Goal: Task Accomplishment & Management: Use online tool/utility

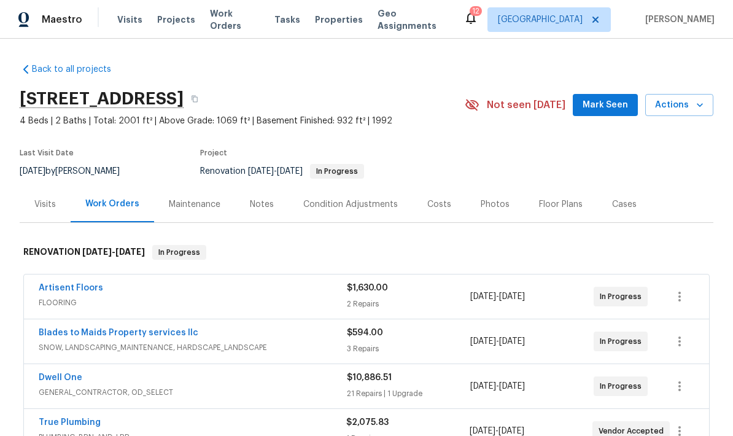
click at [317, 17] on span "Properties" at bounding box center [339, 20] width 48 height 12
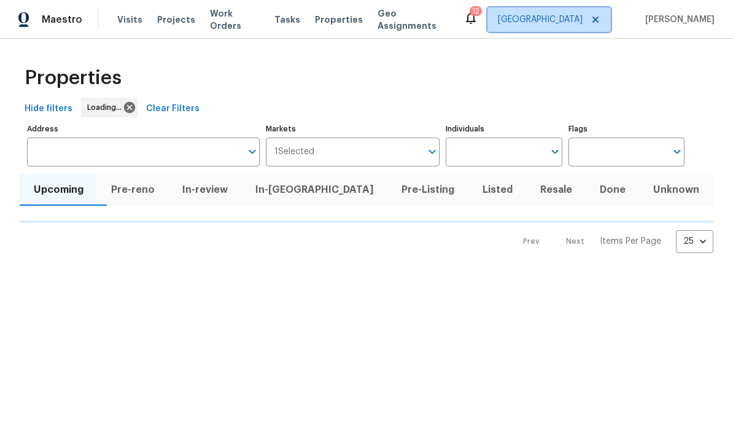
click at [533, 15] on span "St Louis" at bounding box center [540, 20] width 85 height 12
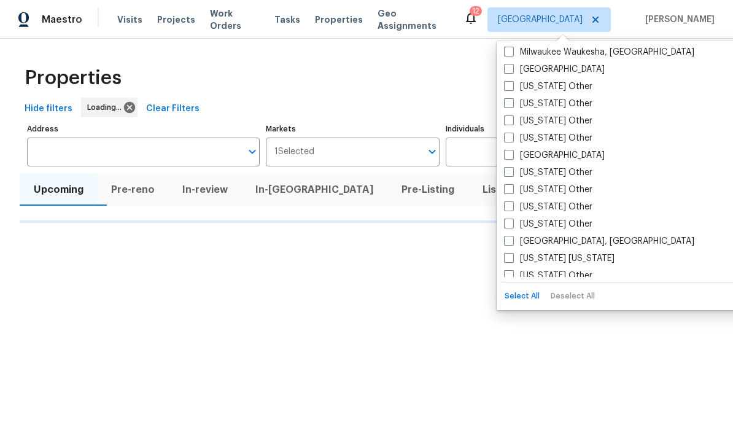
scroll to position [1077, 0]
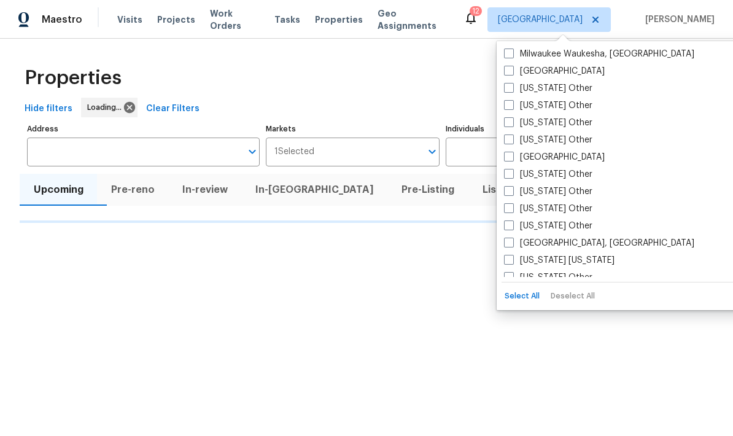
click at [507, 69] on span at bounding box center [509, 71] width 10 height 10
click at [507, 69] on input "[GEOGRAPHIC_DATA]" at bounding box center [508, 69] width 8 height 8
checkbox input "true"
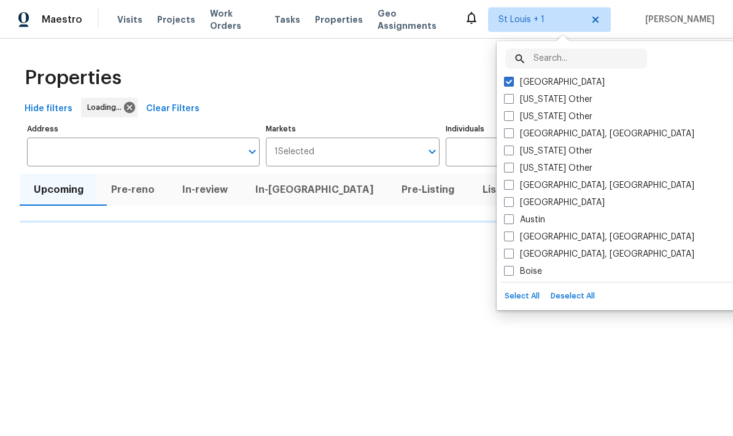
click at [506, 77] on span at bounding box center [509, 82] width 10 height 10
click at [506, 77] on input "St Louis" at bounding box center [508, 80] width 8 height 8
checkbox input "false"
click at [226, 66] on div "Properties" at bounding box center [367, 77] width 694 height 39
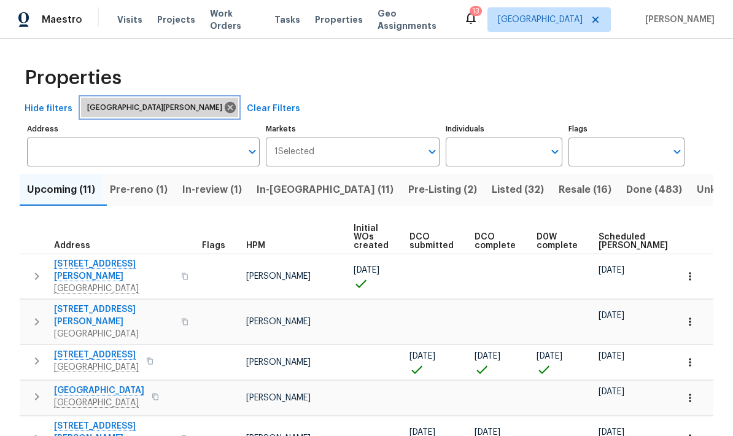
click at [223, 107] on icon at bounding box center [230, 108] width 14 height 14
click at [223, 109] on icon at bounding box center [230, 108] width 14 height 14
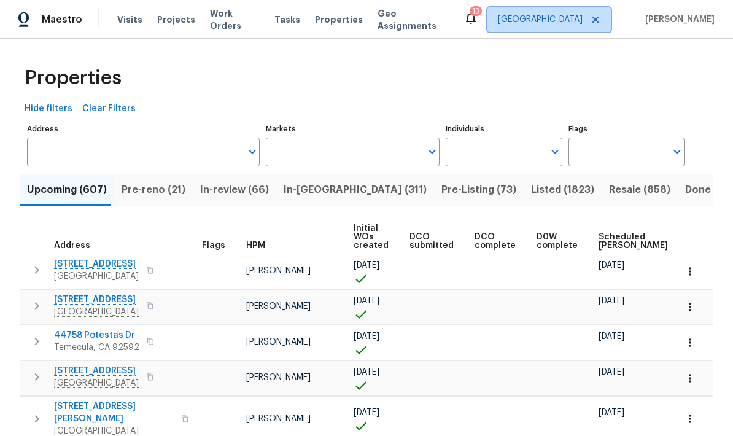
click at [536, 26] on span "[GEOGRAPHIC_DATA]" at bounding box center [548, 19] width 123 height 25
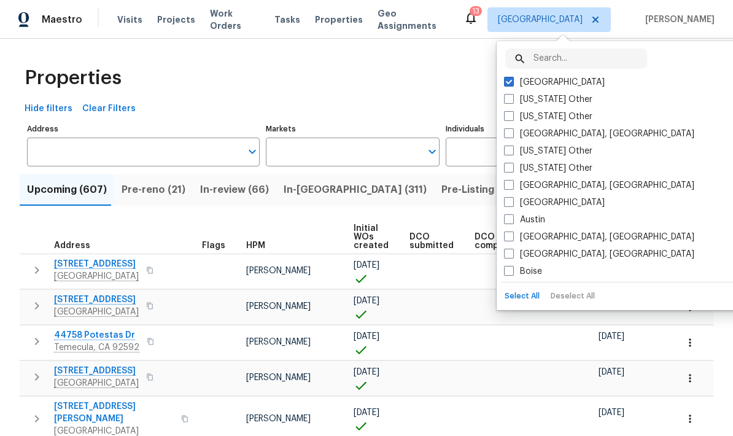
click at [527, 100] on label "Alabama Other" at bounding box center [548, 99] width 88 height 12
click at [512, 100] on input "Alabama Other" at bounding box center [508, 97] width 8 height 8
click at [517, 105] on label "Alabama Other" at bounding box center [548, 99] width 88 height 12
click at [512, 101] on input "Alabama Other" at bounding box center [508, 97] width 8 height 8
checkbox input "false"
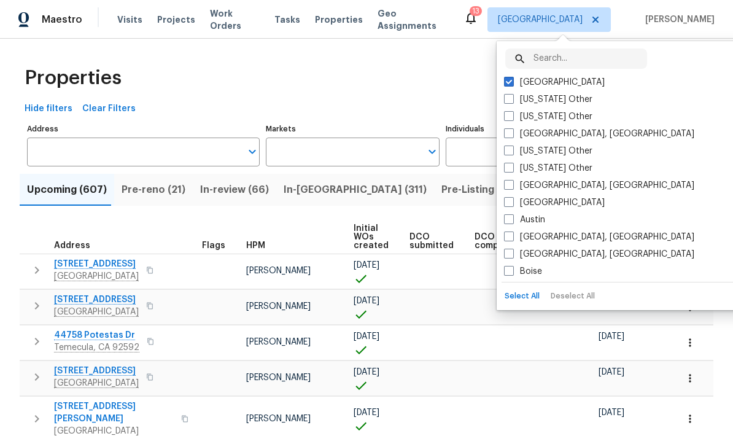
click at [184, 83] on div "Properties" at bounding box center [367, 77] width 694 height 39
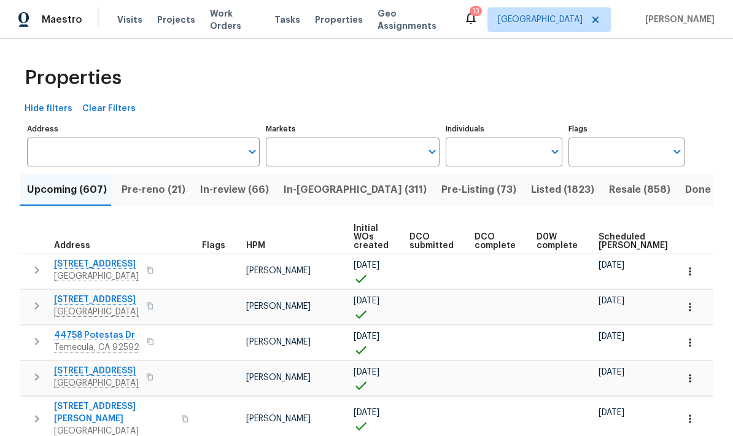
click at [319, 21] on span "Properties" at bounding box center [339, 20] width 48 height 12
click at [280, 20] on span "Tasks" at bounding box center [287, 19] width 26 height 9
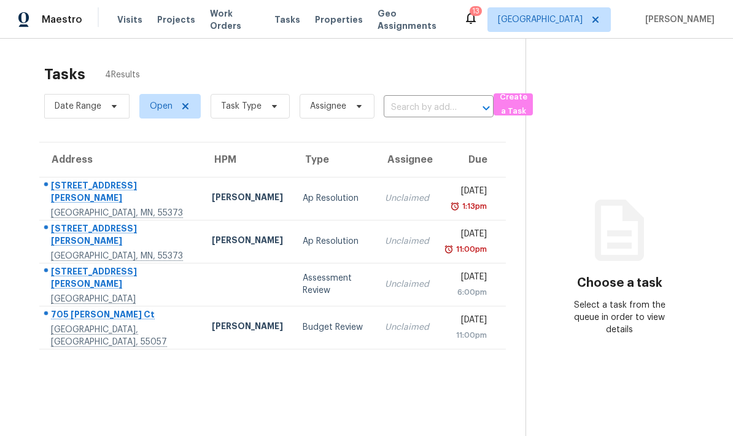
click at [320, 18] on span "Properties" at bounding box center [339, 20] width 48 height 12
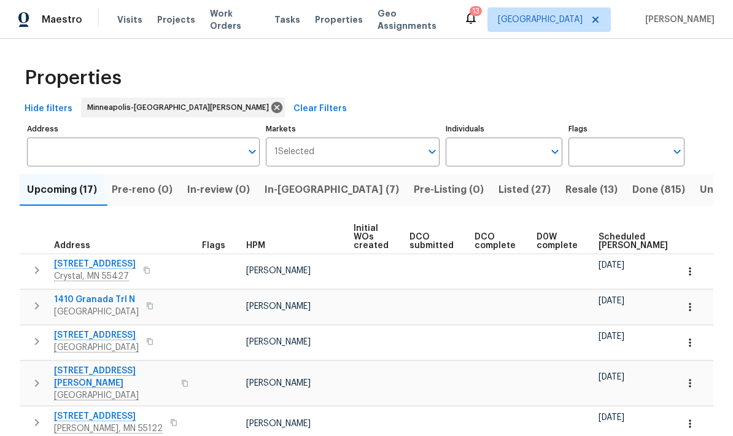
click at [565, 189] on span "Resale (13)" at bounding box center [591, 189] width 52 height 17
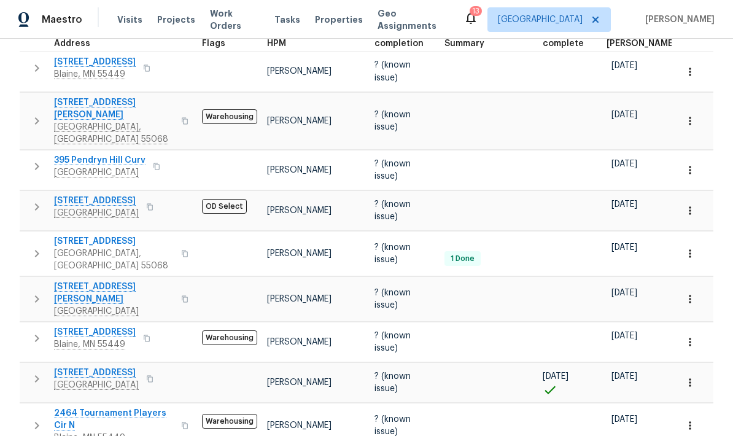
scroll to position [198, 0]
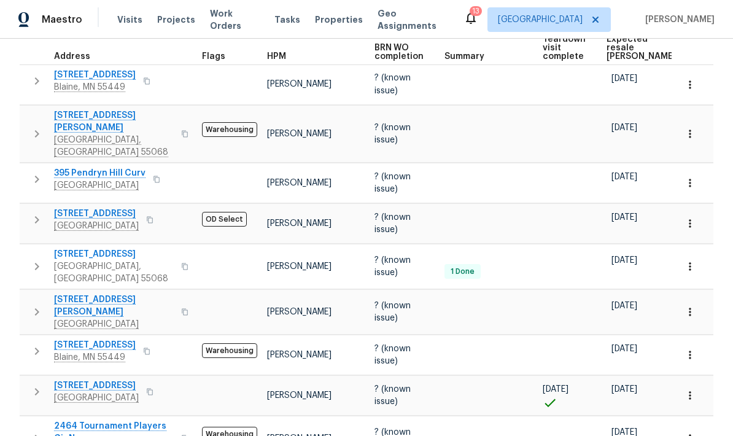
click at [36, 126] on icon "button" at bounding box center [36, 133] width 15 height 15
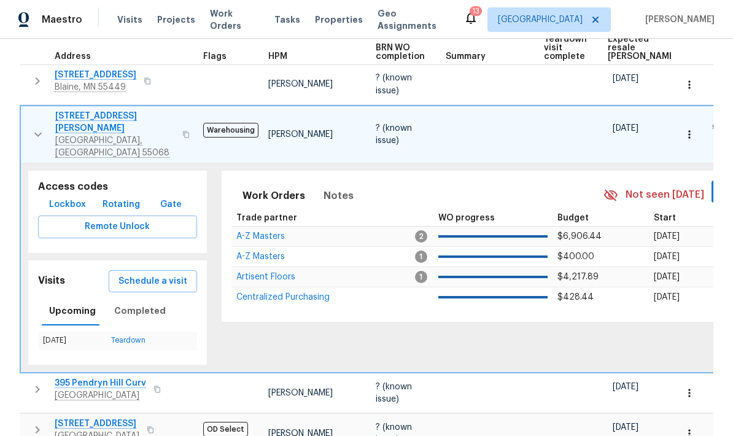
click at [37, 130] on icon "button" at bounding box center [38, 134] width 15 height 15
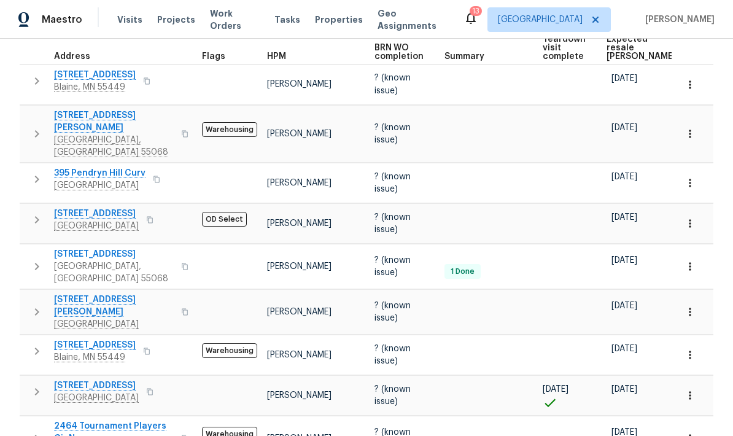
click at [125, 15] on span "Visits" at bounding box center [129, 20] width 25 height 12
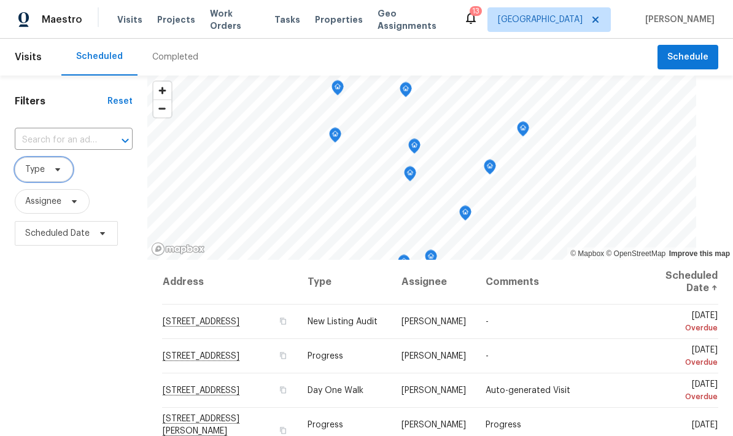
click at [45, 173] on span "Type" at bounding box center [44, 169] width 58 height 25
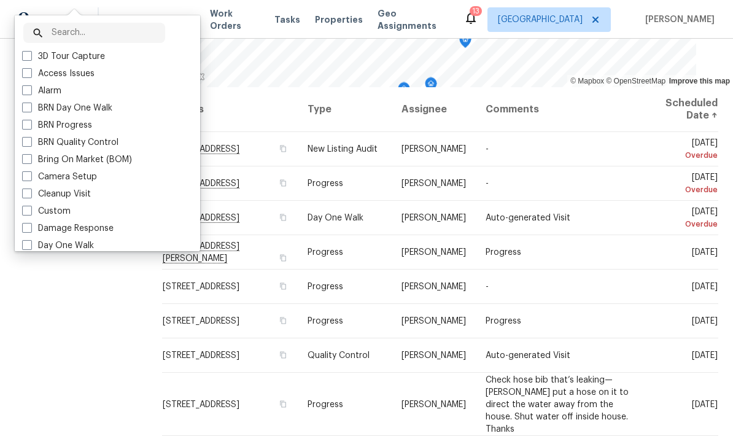
scroll to position [172, 0]
click at [45, 63] on label "3D Tour Capture" at bounding box center [63, 56] width 83 height 12
click at [30, 58] on input "3D Tour Capture" at bounding box center [26, 54] width 8 height 8
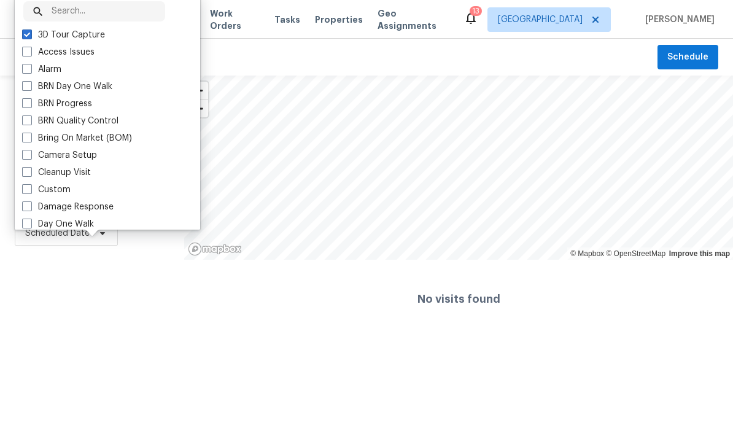
click at [25, 35] on span at bounding box center [27, 34] width 10 height 10
click at [25, 35] on input "3D Tour Capture" at bounding box center [26, 33] width 8 height 8
checkbox input "false"
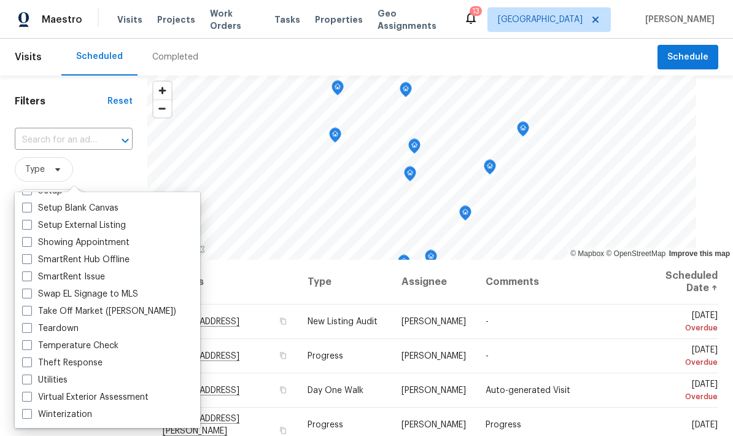
scroll to position [1039, 0]
click at [26, 414] on span at bounding box center [27, 414] width 10 height 10
click at [26, 414] on input "Winterization" at bounding box center [26, 412] width 8 height 8
checkbox input "true"
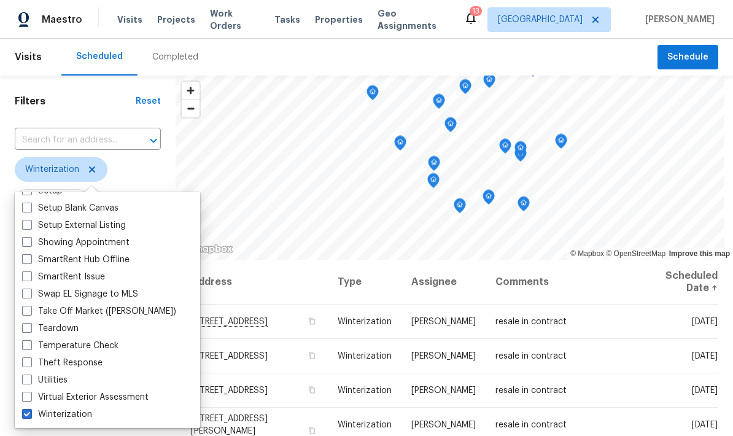
click at [135, 164] on span "Winterization" at bounding box center [88, 169] width 146 height 25
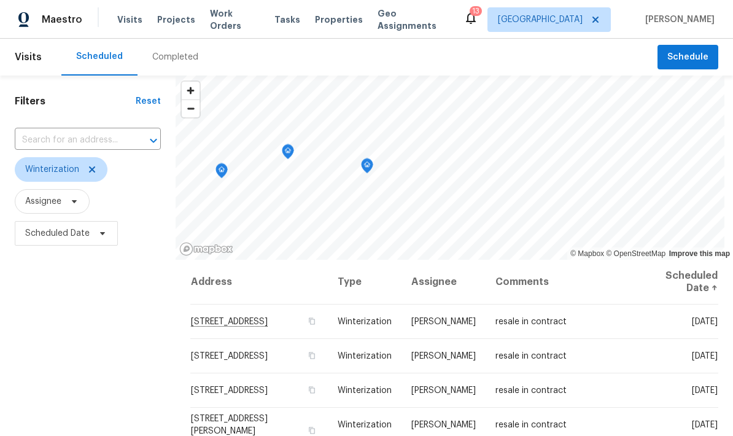
click at [371, 164] on icon "Map marker" at bounding box center [367, 166] width 11 height 14
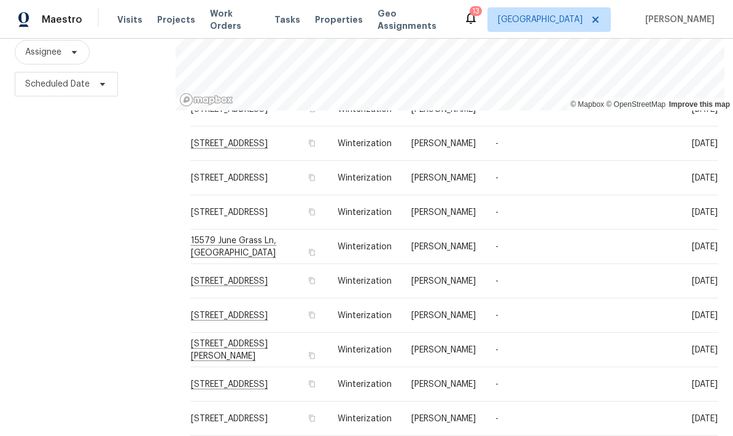
scroll to position [152, 0]
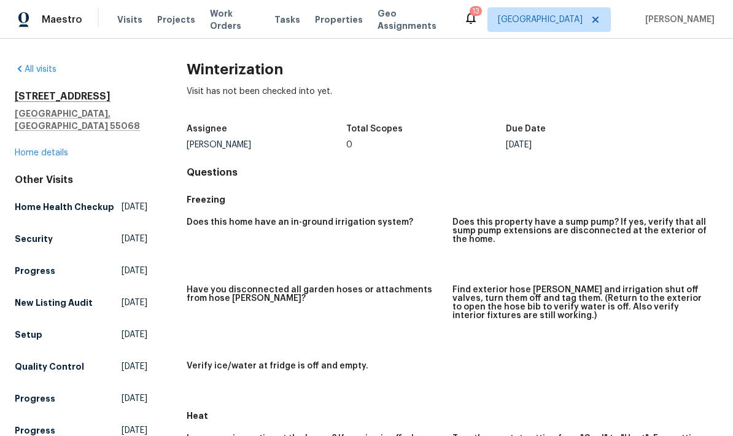
click at [29, 149] on link "Home details" at bounding box center [41, 153] width 53 height 9
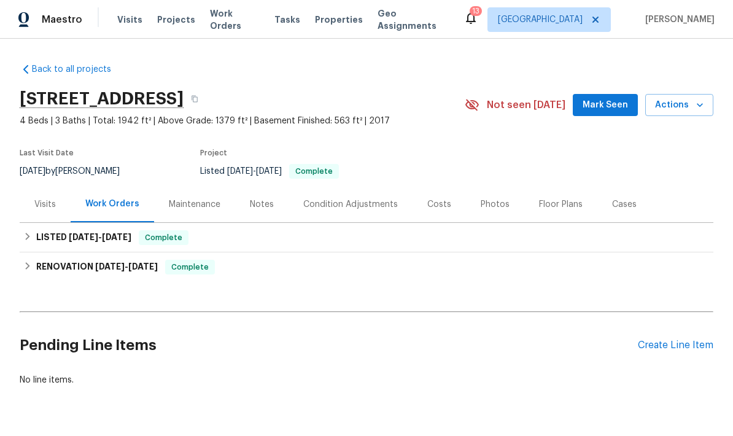
scroll to position [33, 0]
click at [489, 198] on div "Photos" at bounding box center [495, 204] width 29 height 12
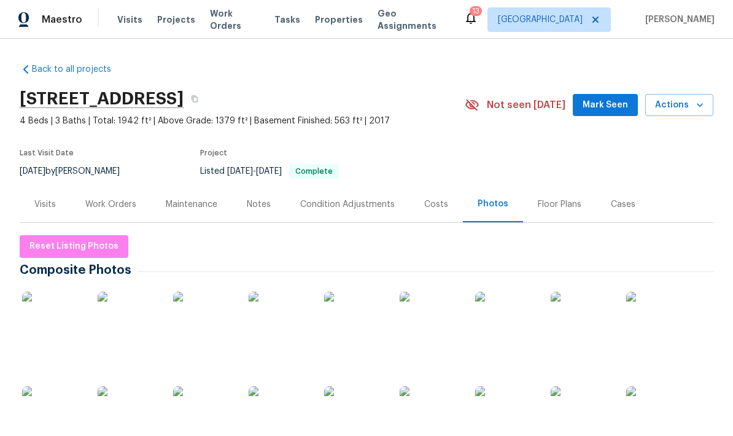
click at [46, 292] on img at bounding box center [52, 322] width 61 height 61
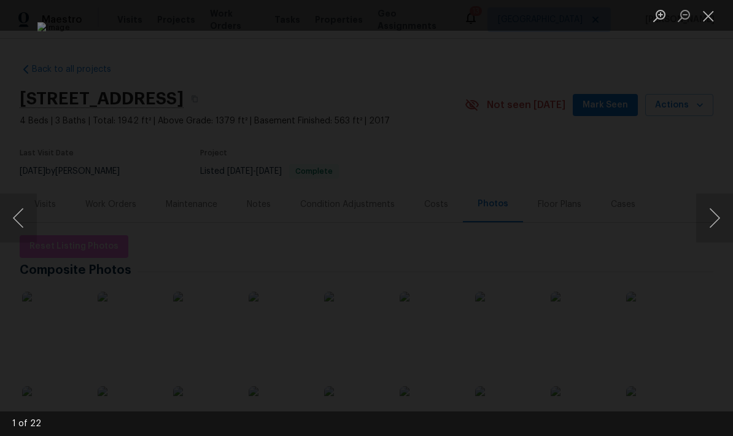
click at [708, 15] on button "Close lightbox" at bounding box center [708, 15] width 25 height 21
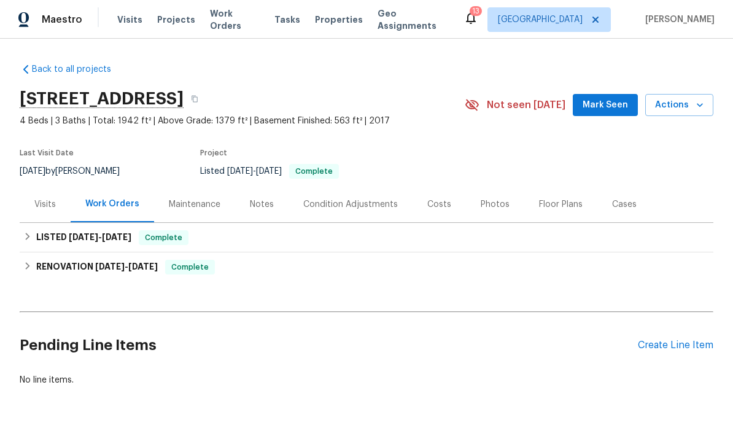
click at [609, 106] on span "Mark Seen" at bounding box center [604, 105] width 45 height 15
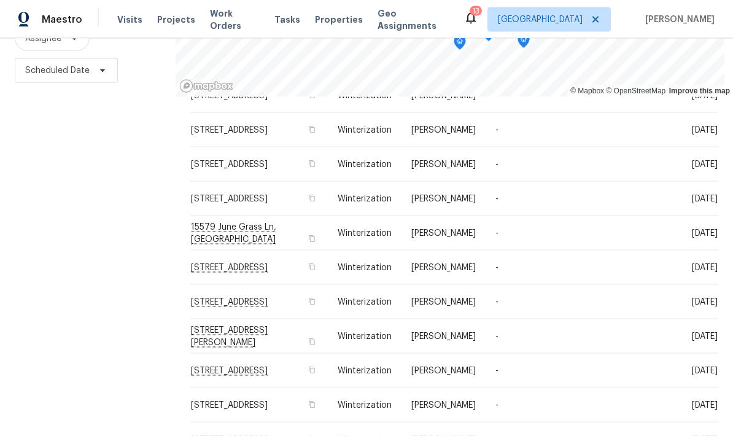
scroll to position [49, 0]
click at [0, 0] on span at bounding box center [0, 0] width 0 height 0
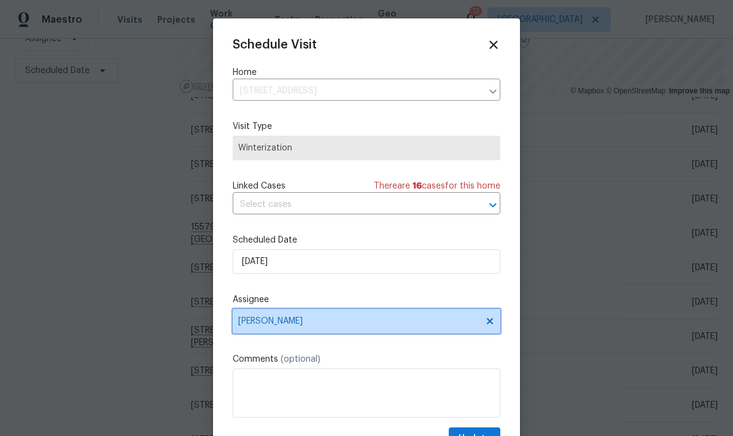
click at [261, 323] on span "[PERSON_NAME]" at bounding box center [358, 321] width 241 height 10
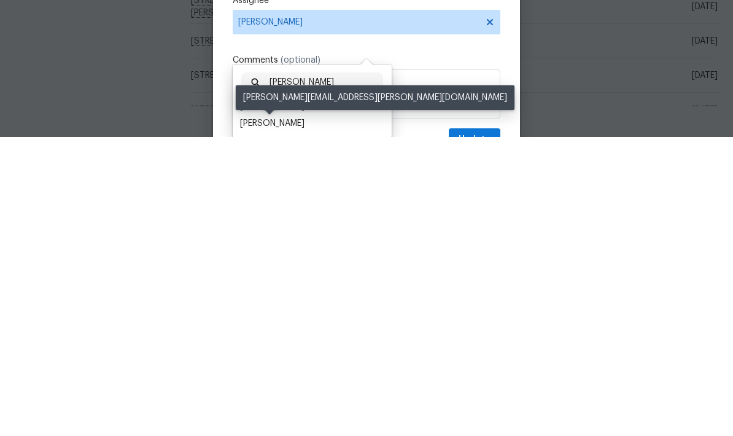
type input "[PERSON_NAME]"
click at [254, 416] on div "[PERSON_NAME]" at bounding box center [272, 422] width 64 height 12
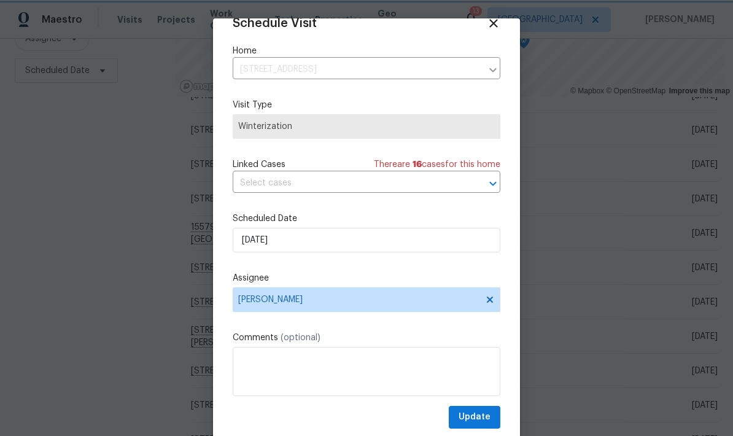
scroll to position [24, 0]
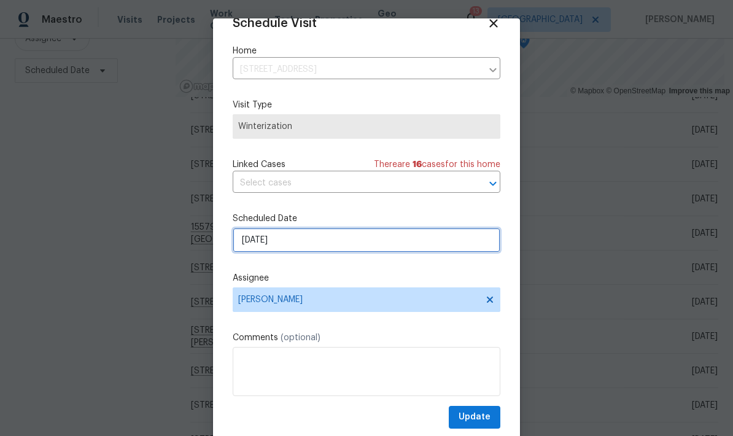
click at [257, 236] on input "[DATE]" at bounding box center [367, 240] width 268 height 25
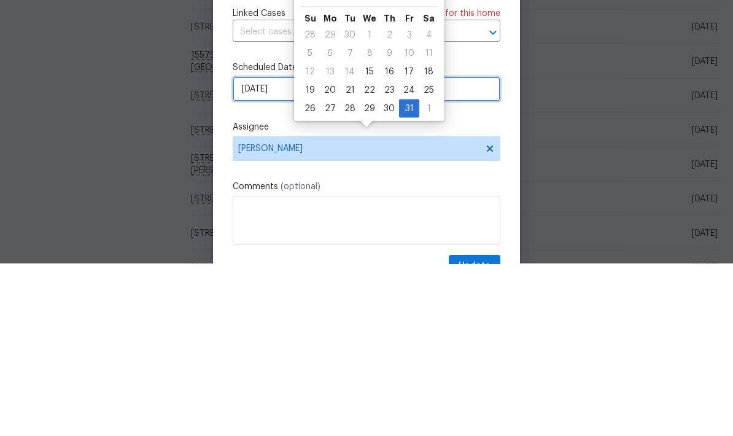
scroll to position [0, 0]
click at [365, 234] on div "15" at bounding box center [370, 242] width 20 height 17
type input "10/15/2025"
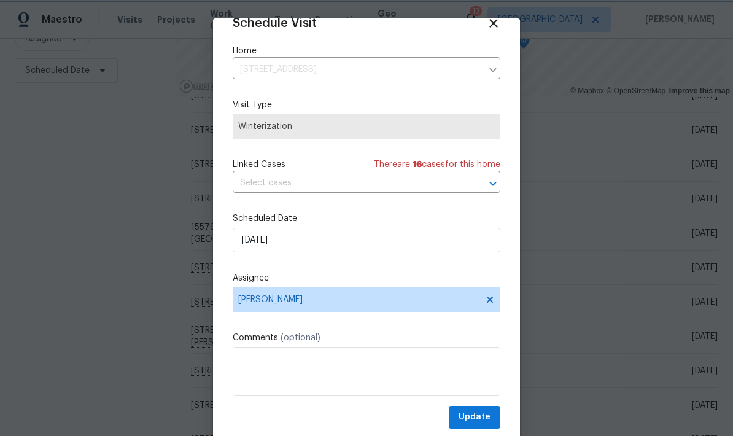
scroll to position [24, 0]
click at [486, 420] on span "Update" at bounding box center [474, 416] width 32 height 15
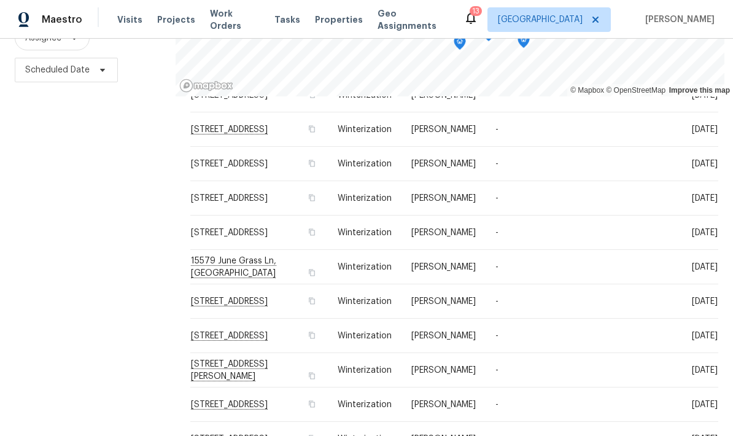
scroll to position [163, 0]
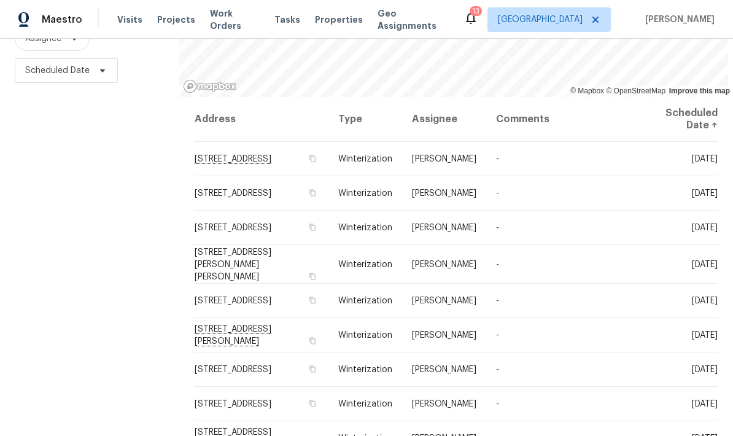
scroll to position [0, 0]
click at [247, 296] on span "[STREET_ADDRESS]" at bounding box center [233, 300] width 77 height 9
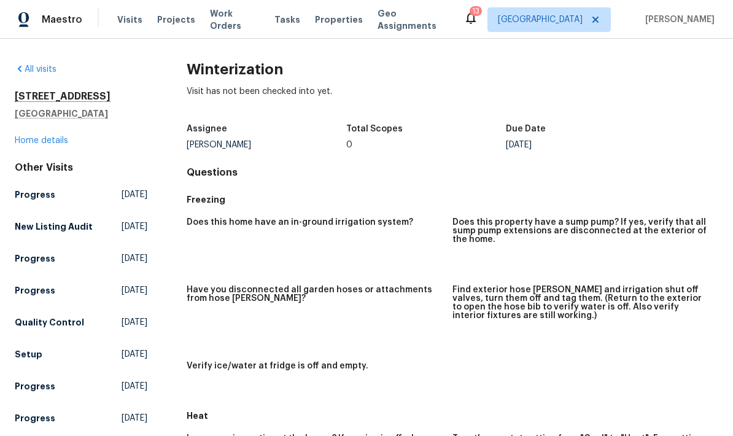
click at [29, 136] on link "Home details" at bounding box center [41, 140] width 53 height 9
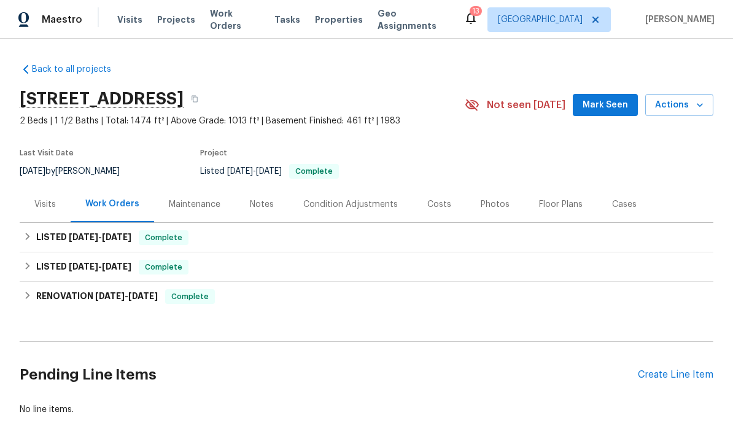
click at [485, 198] on div "Photos" at bounding box center [495, 204] width 29 height 12
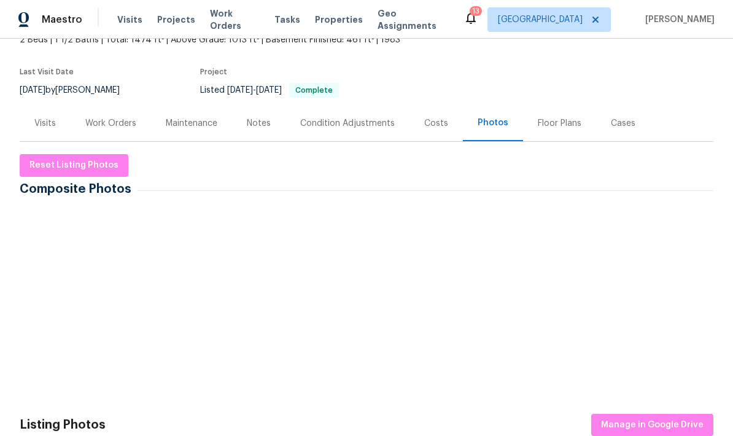
scroll to position [82, 0]
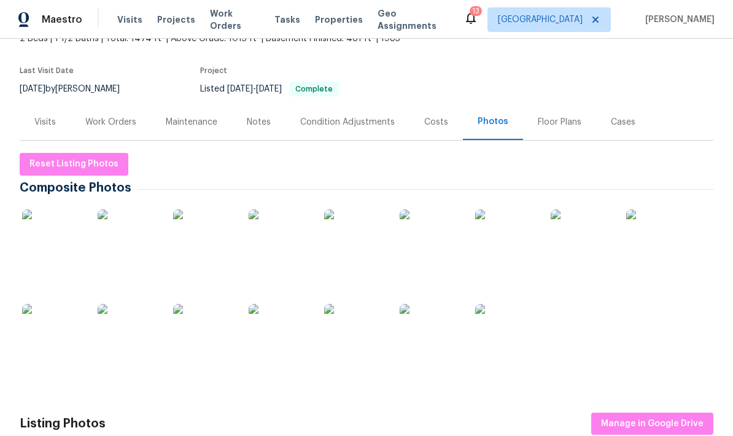
click at [424, 342] on img at bounding box center [430, 334] width 61 height 61
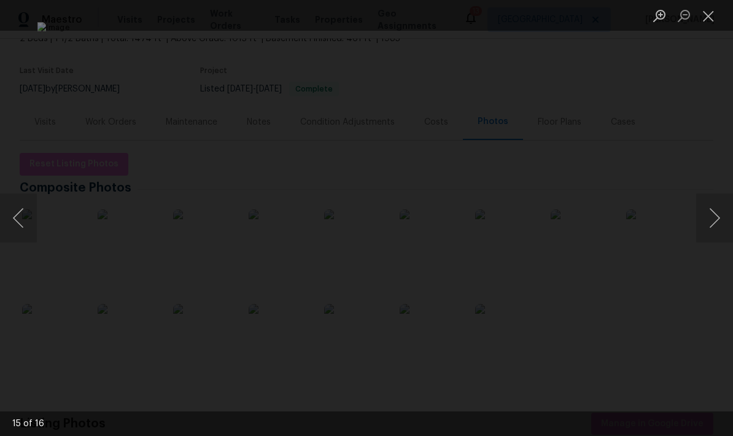
click at [711, 15] on button "Close lightbox" at bounding box center [708, 15] width 25 height 21
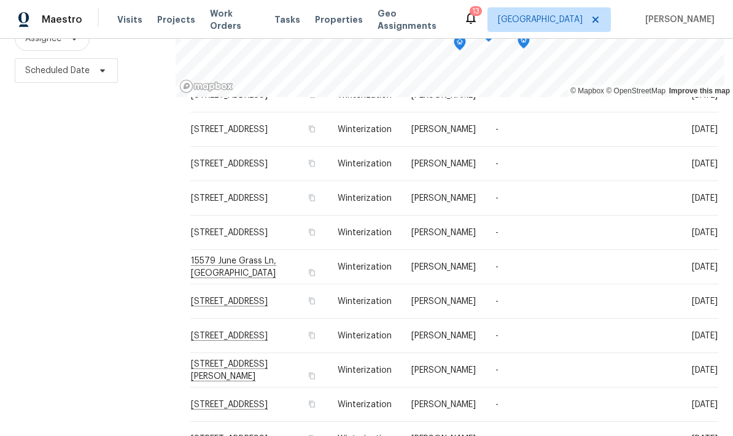
scroll to position [377, 0]
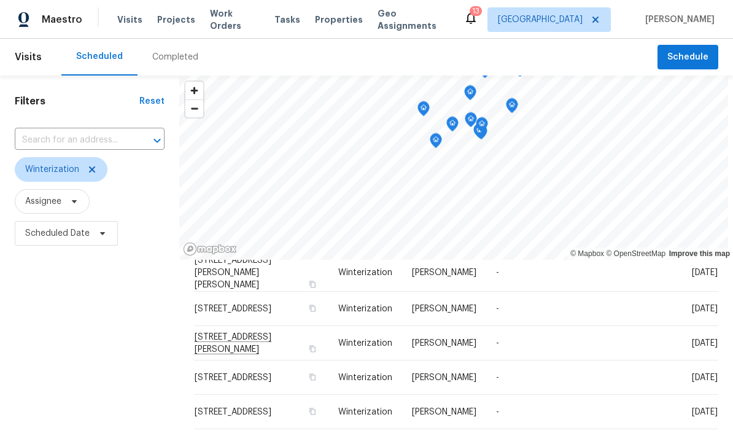
scroll to position [150, 0]
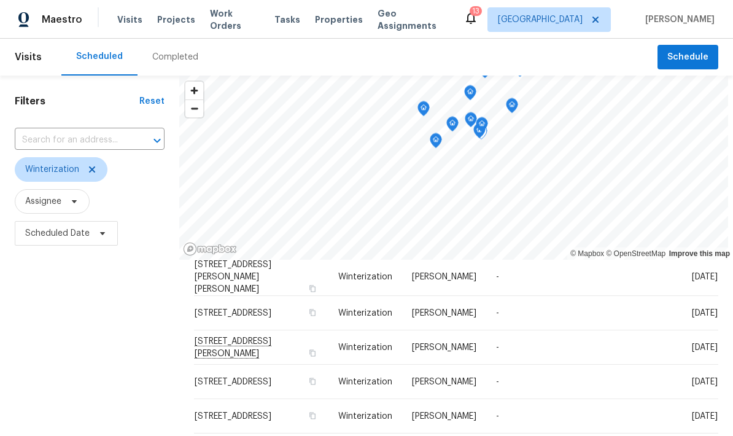
click at [0, 0] on icon at bounding box center [0, 0] width 0 height 0
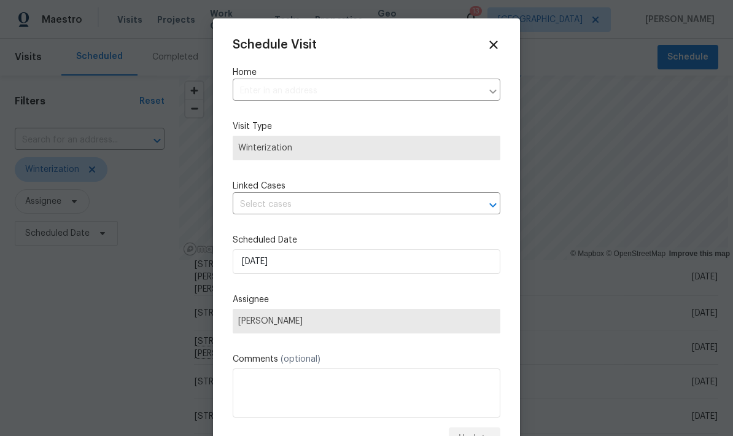
type input "[STREET_ADDRESS]"
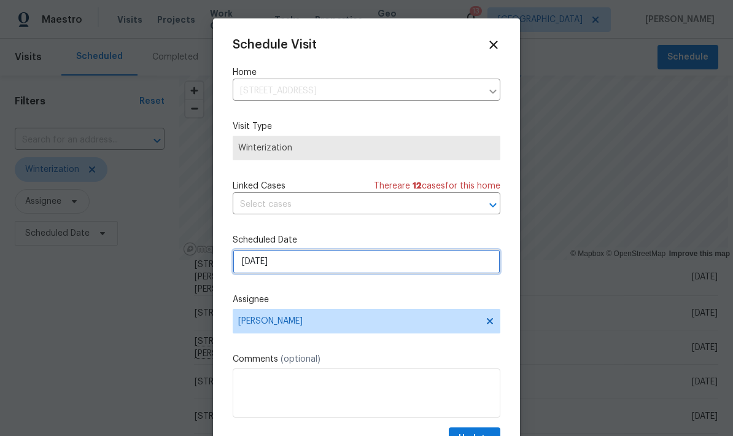
click at [261, 262] on input "[DATE]" at bounding box center [367, 261] width 268 height 25
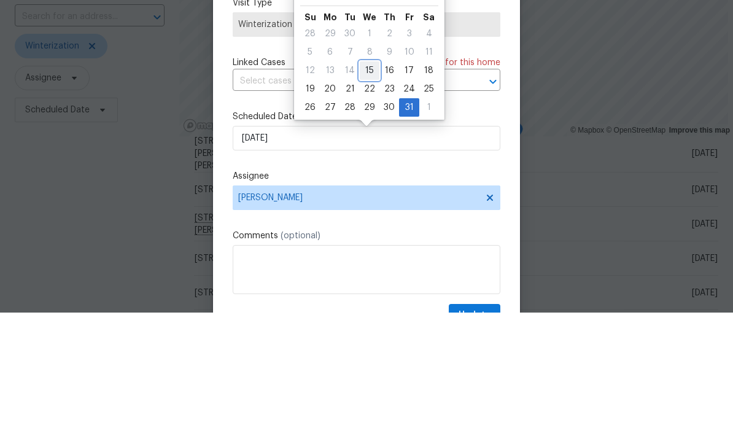
click at [364, 185] on div "15" at bounding box center [370, 193] width 20 height 17
type input "[DATE]"
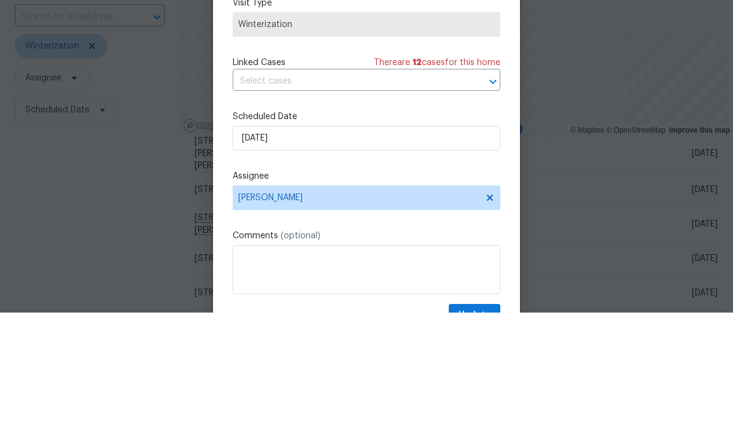
scroll to position [49, 0]
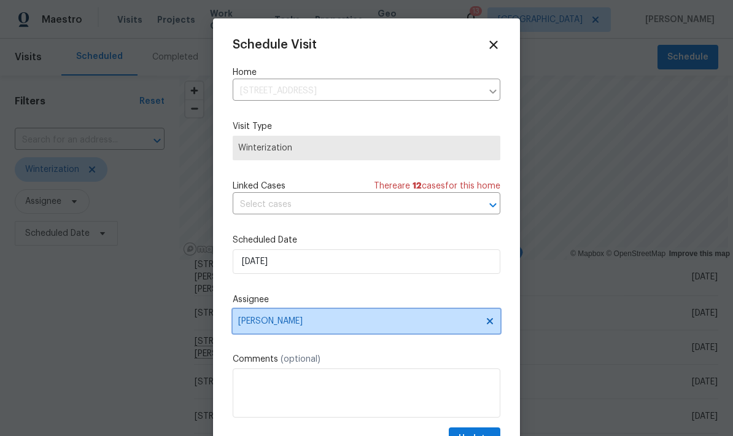
click at [259, 330] on span "[PERSON_NAME]" at bounding box center [367, 321] width 268 height 25
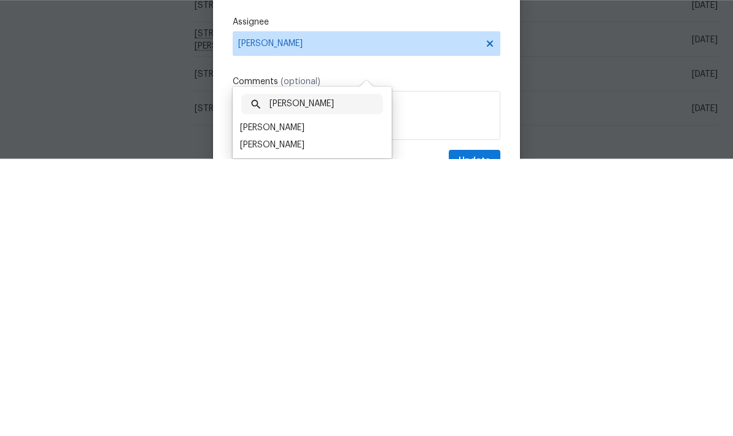
type input "[PERSON_NAME]"
click at [253, 416] on div "[PERSON_NAME]" at bounding box center [272, 422] width 64 height 12
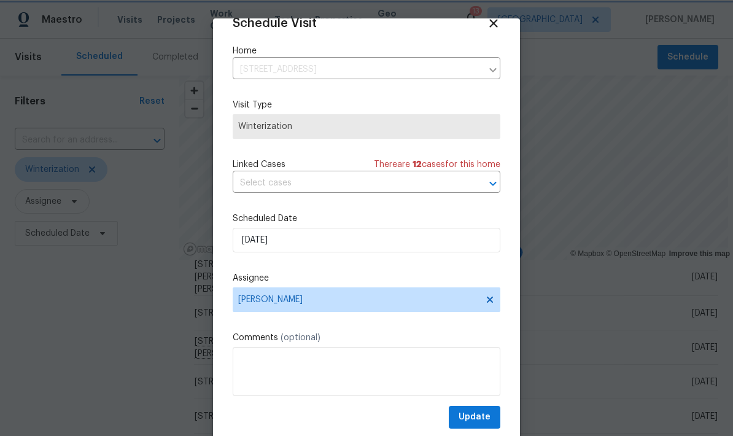
scroll to position [24, 0]
click at [477, 419] on span "Update" at bounding box center [474, 416] width 32 height 15
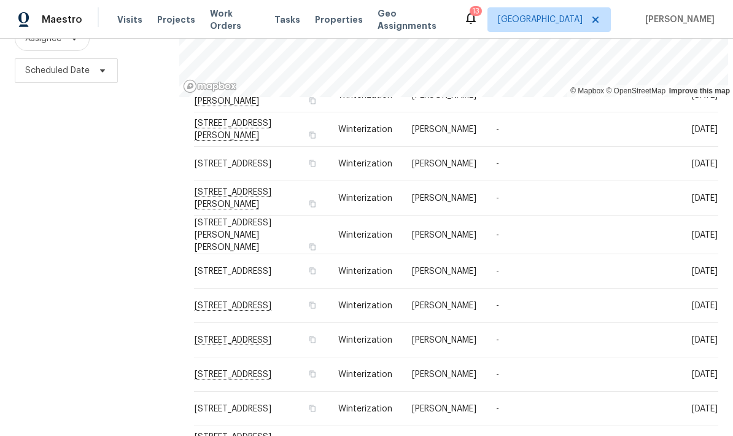
scroll to position [342, 0]
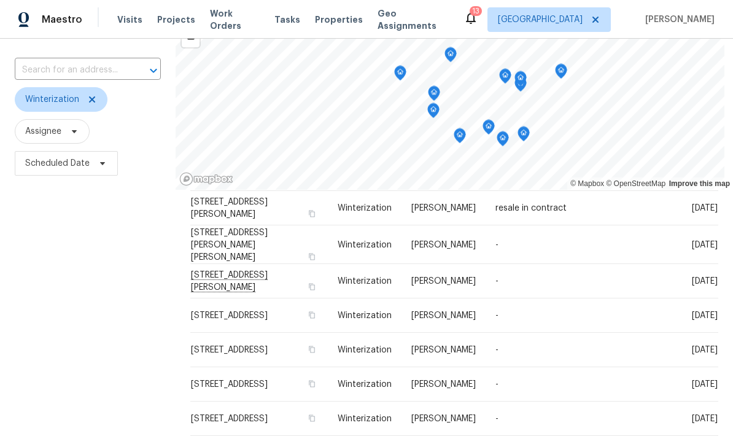
scroll to position [69, 0]
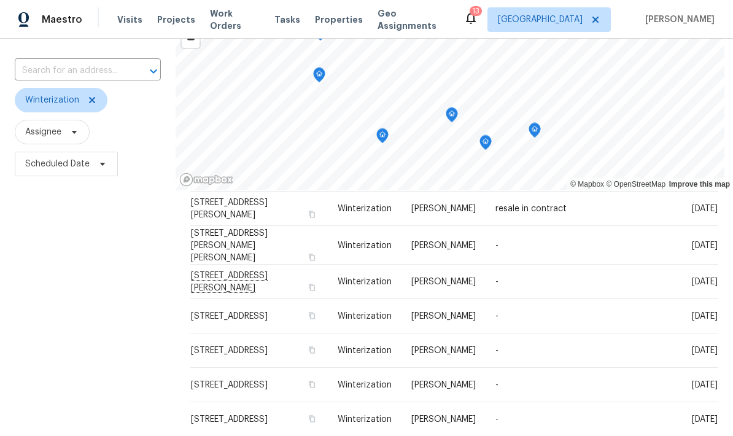
click at [457, 112] on icon "Map marker" at bounding box center [451, 115] width 11 height 14
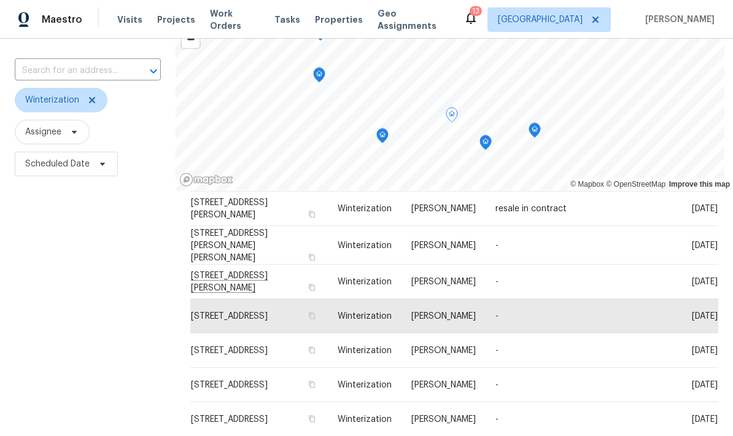
click at [0, 0] on span at bounding box center [0, 0] width 0 height 0
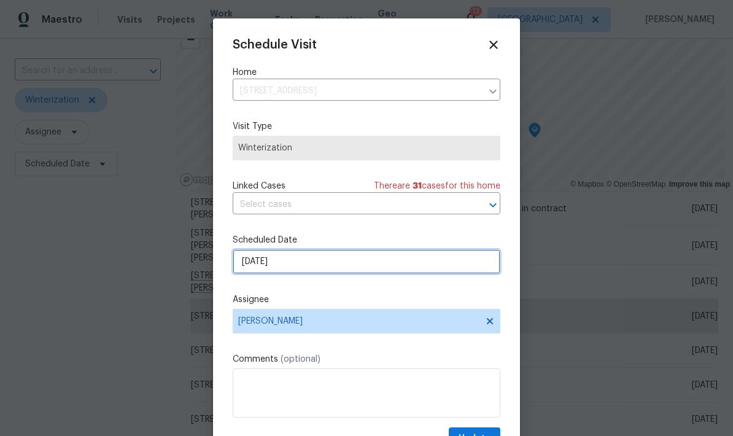
click at [260, 268] on input "[DATE]" at bounding box center [367, 261] width 268 height 25
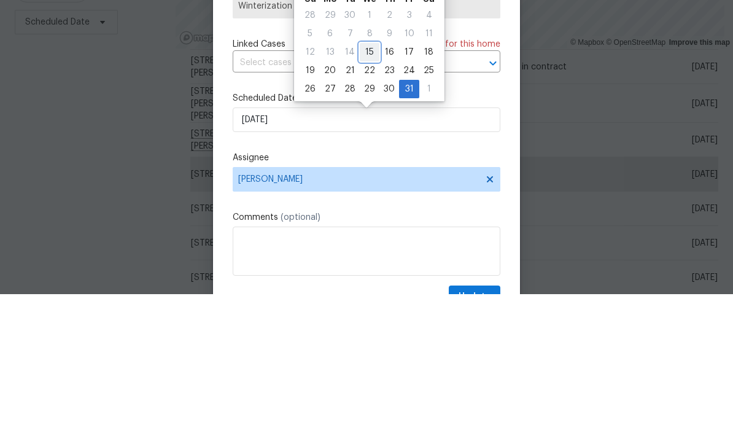
click at [366, 185] on div "15" at bounding box center [370, 193] width 20 height 17
type input "[DATE]"
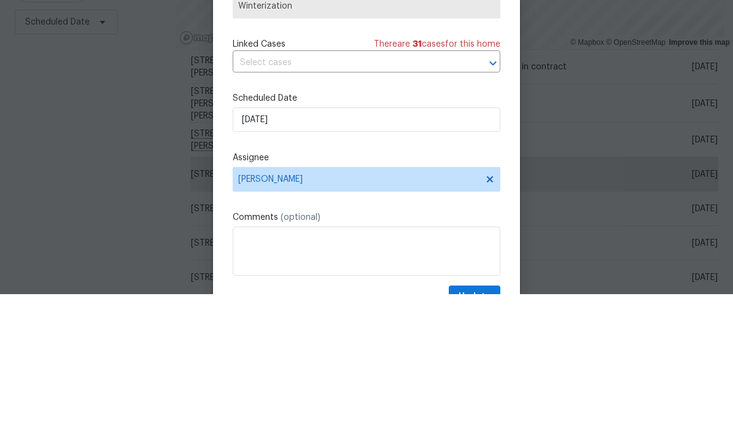
scroll to position [49, 0]
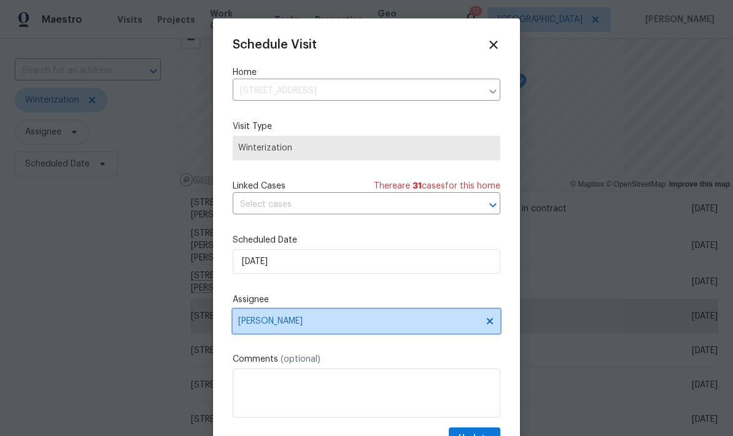
click at [247, 326] on span "[PERSON_NAME]" at bounding box center [358, 321] width 241 height 10
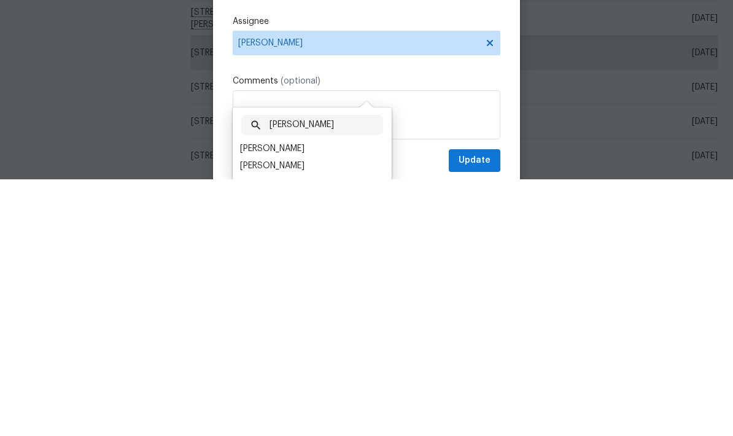
scroll to position [24, 0]
type input "[PERSON_NAME]"
click at [266, 416] on div "[PERSON_NAME]" at bounding box center [272, 422] width 64 height 12
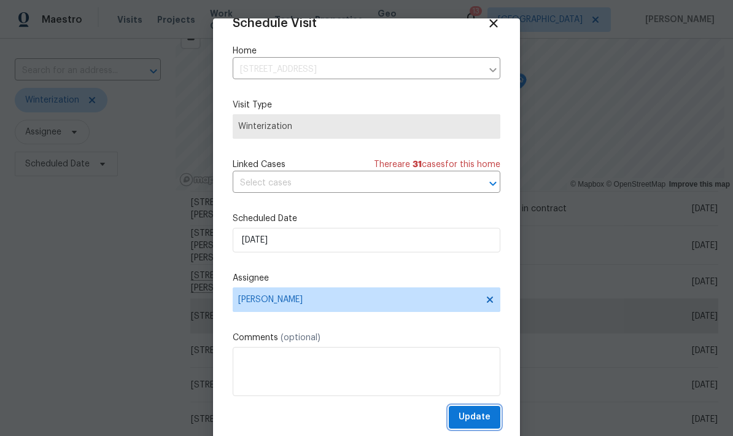
click at [478, 418] on span "Update" at bounding box center [474, 416] width 32 height 15
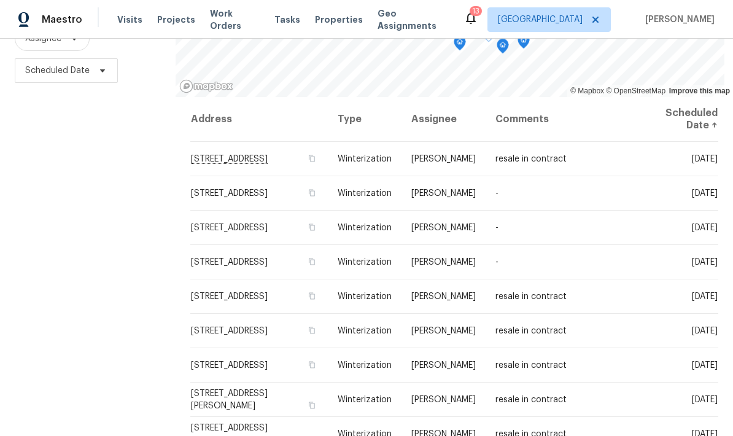
scroll to position [0, 0]
click at [257, 258] on span "[STREET_ADDRESS]" at bounding box center [229, 262] width 77 height 9
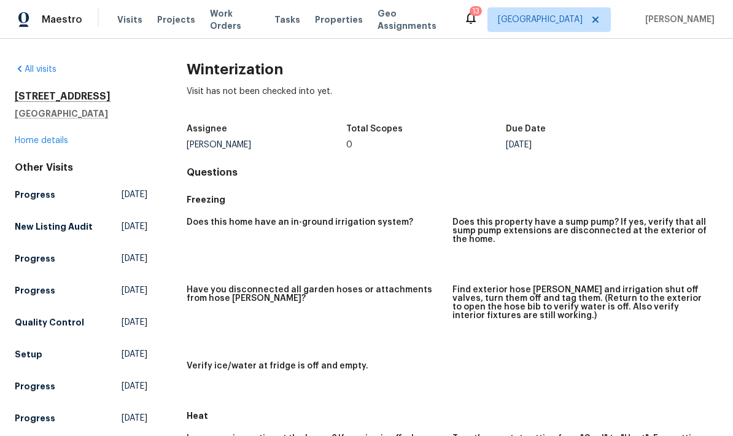
click at [56, 144] on link "Home details" at bounding box center [41, 140] width 53 height 9
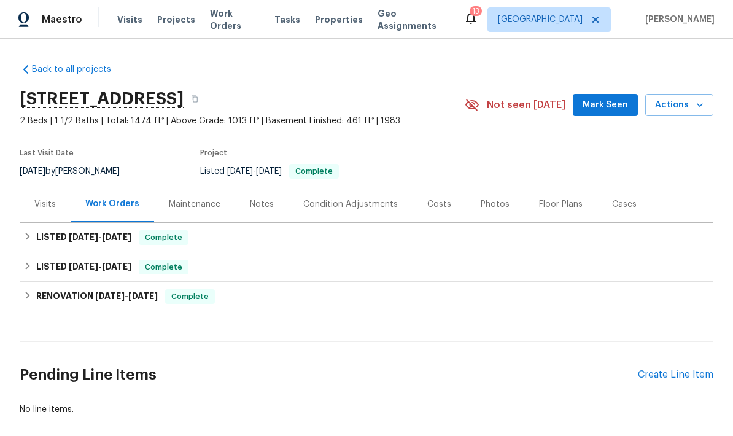
click at [47, 204] on div "Visits" at bounding box center [44, 204] width 21 height 12
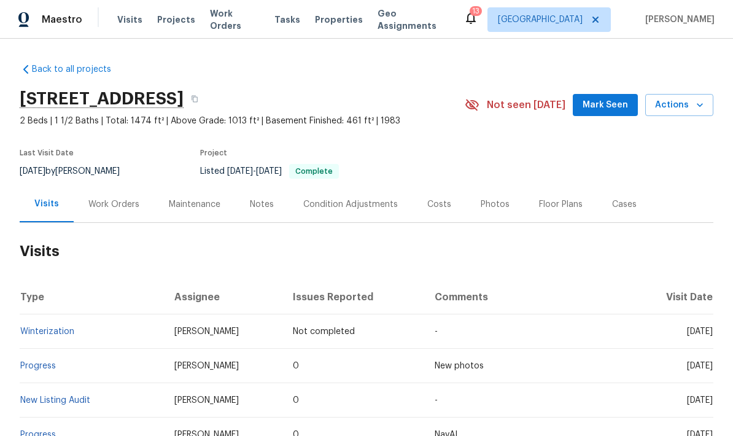
click at [327, 21] on span "Properties" at bounding box center [339, 20] width 48 height 12
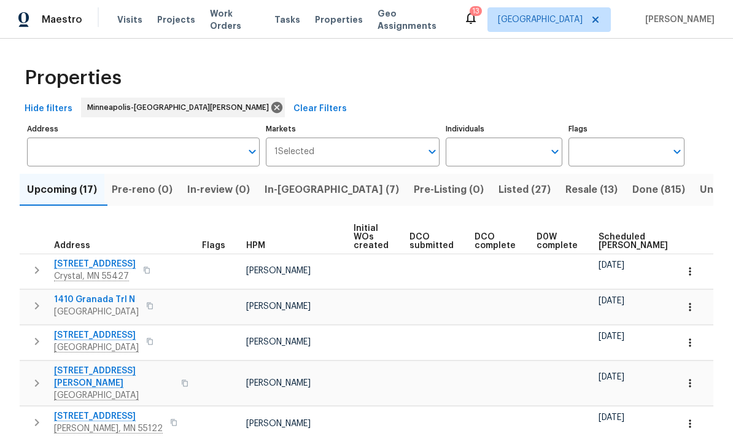
click at [498, 190] on span "Listed (27)" at bounding box center [524, 189] width 52 height 17
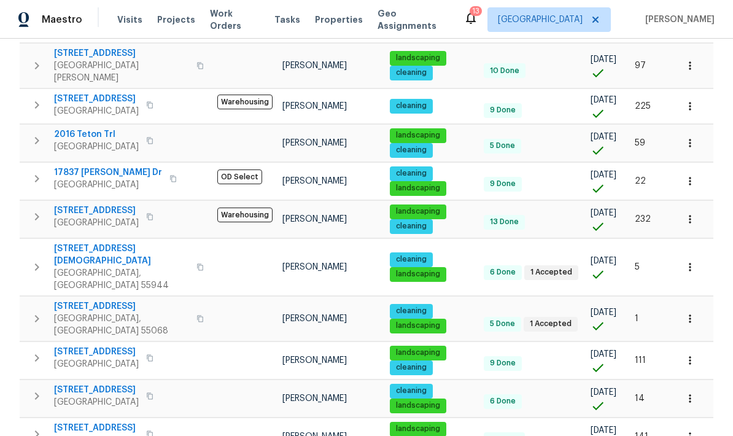
scroll to position [754, 0]
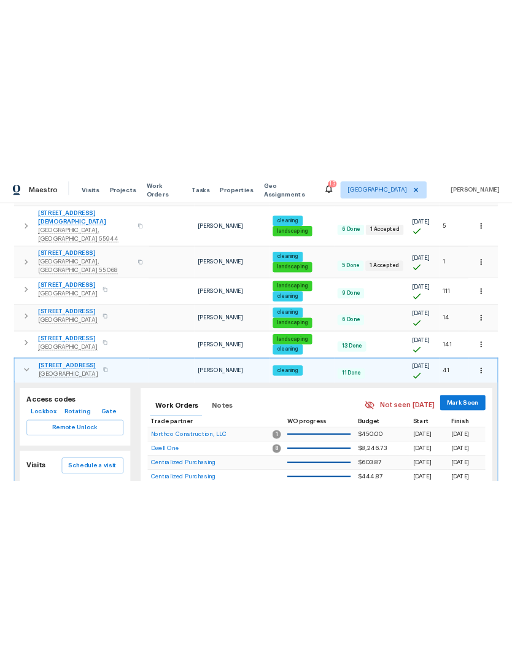
scroll to position [951, 0]
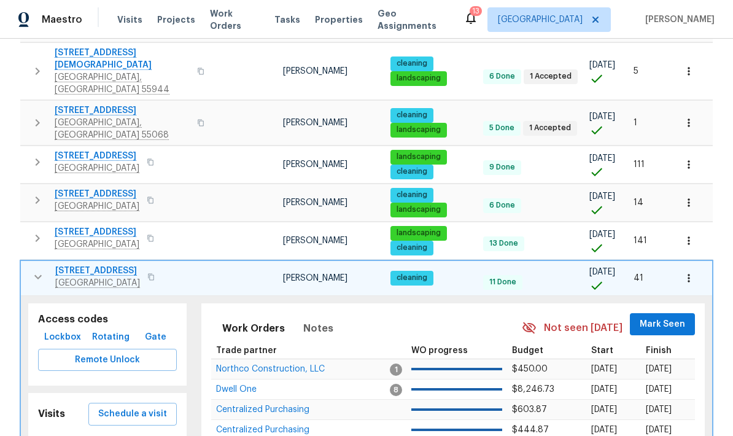
click at [118, 352] on span "Remote Unlock" at bounding box center [107, 359] width 119 height 15
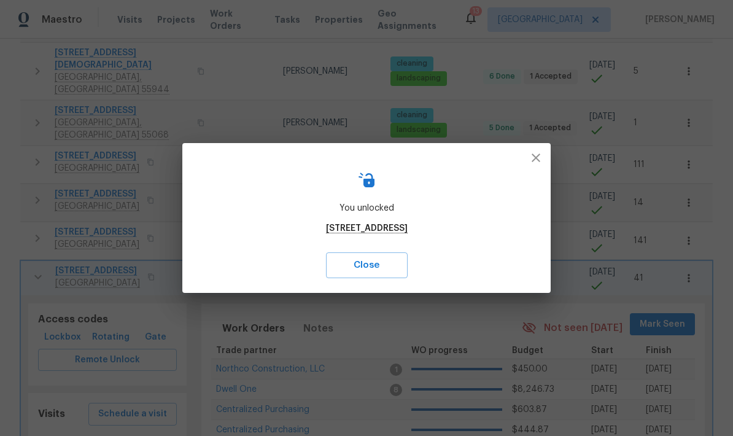
scroll to position [775, 0]
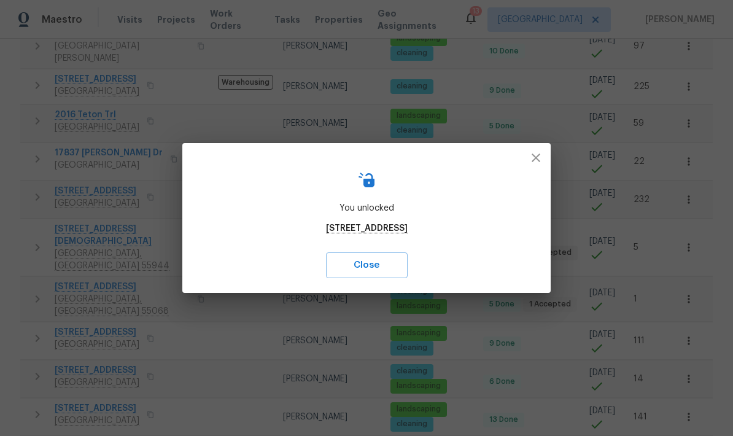
click at [386, 268] on span "Close" at bounding box center [366, 265] width 55 height 16
